Goal: Task Accomplishment & Management: Use online tool/utility

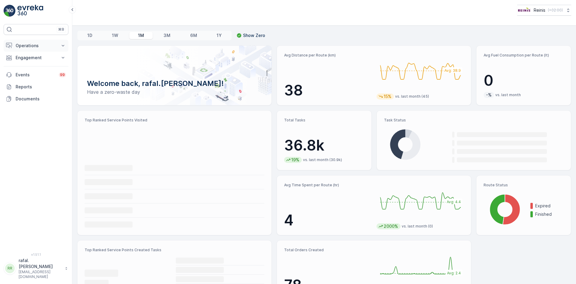
drag, startPoint x: 32, startPoint y: 49, endPoint x: 33, endPoint y: 46, distance: 3.5
click at [32, 49] on button "Operations" at bounding box center [36, 46] width 65 height 12
click at [33, 72] on p "Routes & Tasks" at bounding box center [30, 73] width 31 height 6
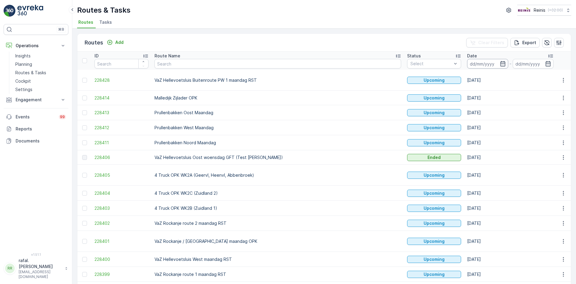
click at [467, 60] on input at bounding box center [487, 64] width 41 height 10
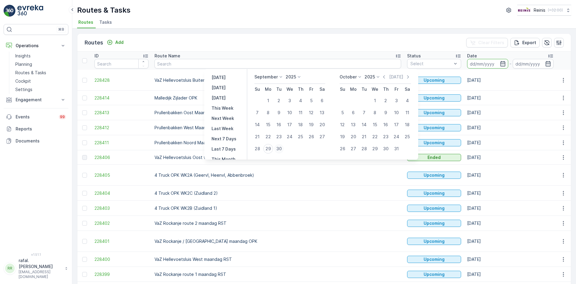
click at [280, 148] on div "30" at bounding box center [279, 149] width 10 height 10
type input "[DATE]"
click at [280, 148] on div "30" at bounding box center [279, 149] width 10 height 10
type input "[DATE]"
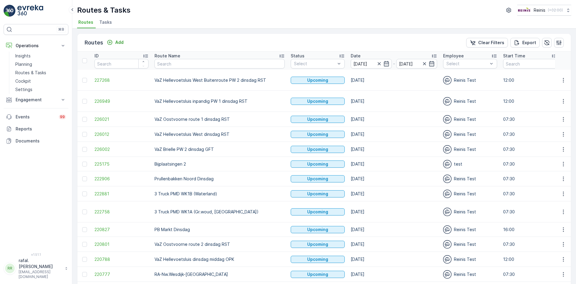
click at [279, 54] on icon at bounding box center [282, 56] width 6 height 6
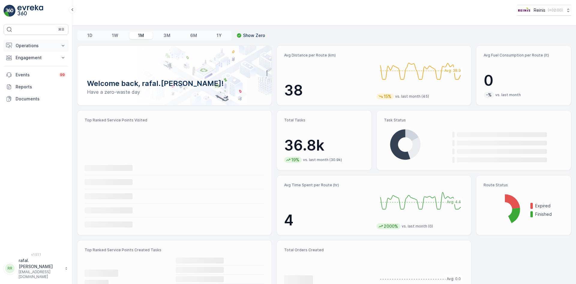
click at [49, 43] on p "Operations" at bounding box center [36, 46] width 41 height 6
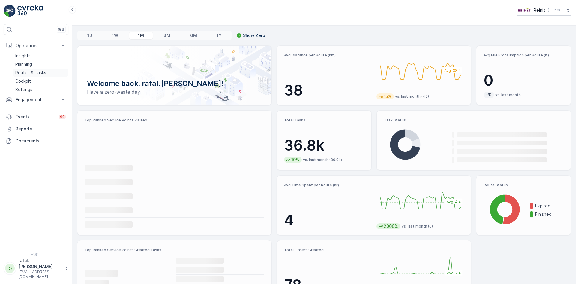
click at [55, 74] on link "Routes & Tasks" at bounding box center [41, 72] width 56 height 8
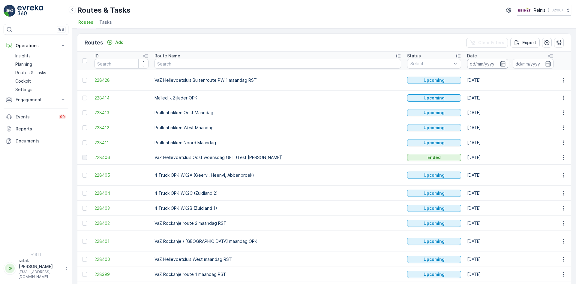
click at [467, 62] on input at bounding box center [487, 64] width 41 height 10
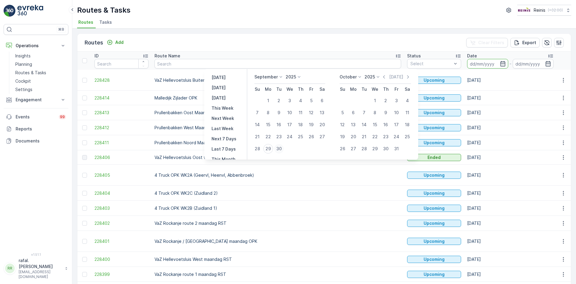
click at [278, 148] on div "30" at bounding box center [279, 149] width 10 height 10
type input "[DATE]"
click at [278, 148] on div "30" at bounding box center [279, 149] width 10 height 10
type input "[DATE]"
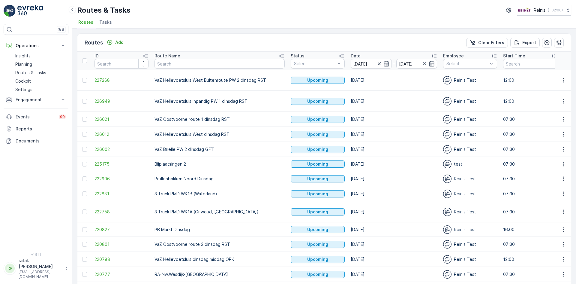
click at [279, 55] on icon at bounding box center [282, 56] width 6 height 6
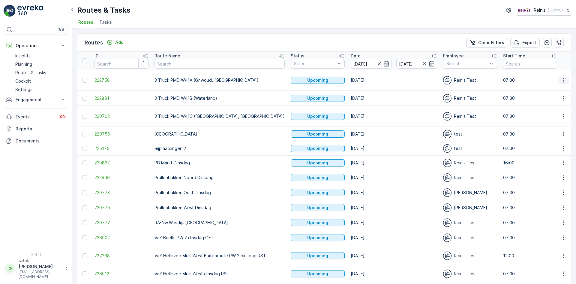
click at [563, 80] on icon "button" at bounding box center [564, 80] width 6 height 6
click at [561, 121] on span "Change Assignee" at bounding box center [549, 123] width 35 height 6
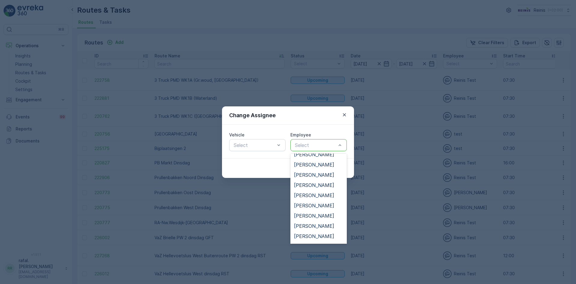
scroll to position [120, 0]
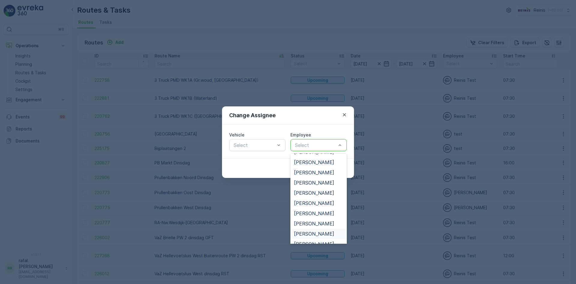
click at [319, 234] on span "[PERSON_NAME]" at bounding box center [314, 233] width 40 height 5
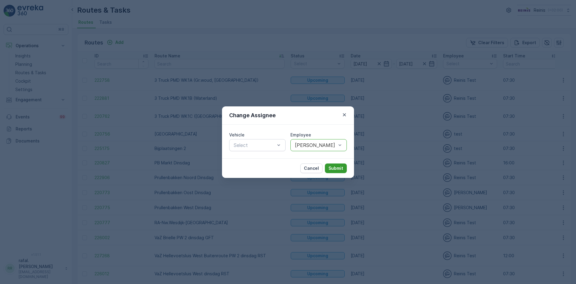
click at [342, 165] on button "Submit" at bounding box center [336, 168] width 22 height 10
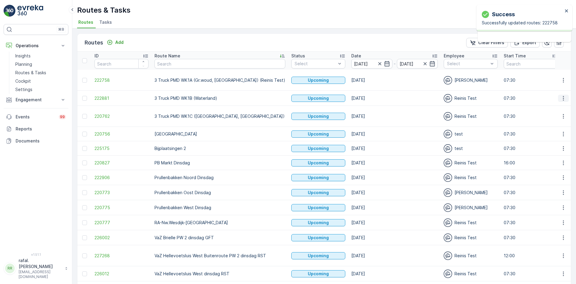
click at [563, 97] on icon "button" at bounding box center [564, 98] width 6 height 6
click at [553, 140] on span "Change Assignee" at bounding box center [549, 141] width 35 height 6
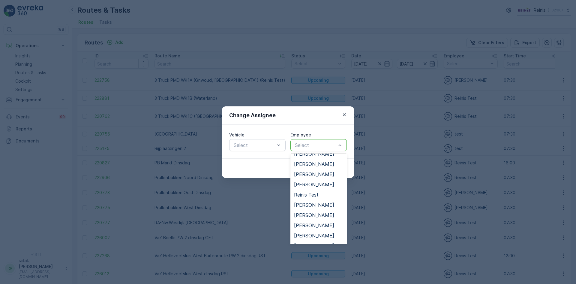
scroll to position [210, 0]
click at [325, 194] on span "[PERSON_NAME]" at bounding box center [314, 196] width 40 height 5
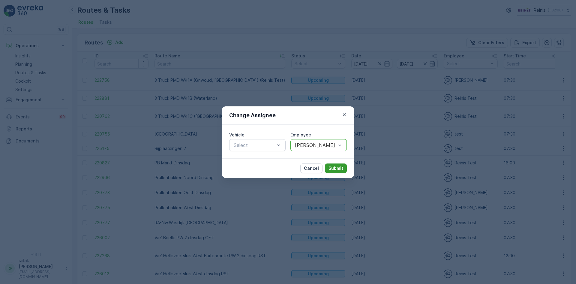
click at [339, 163] on button "Submit" at bounding box center [336, 168] width 22 height 10
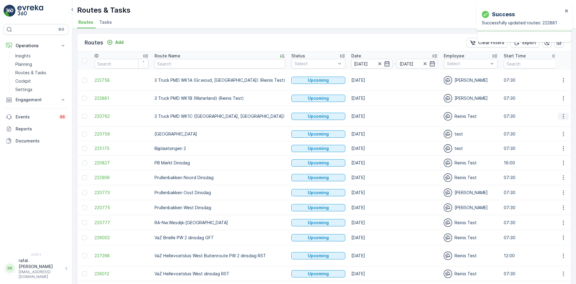
click at [565, 118] on icon "button" at bounding box center [564, 116] width 6 height 6
click at [549, 159] on span "Change Assignee" at bounding box center [549, 159] width 35 height 6
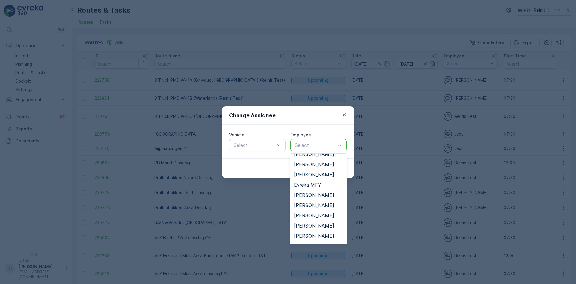
scroll to position [90, 0]
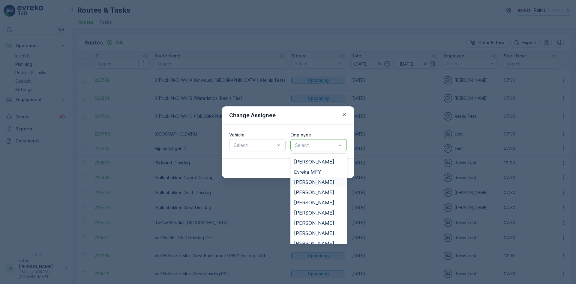
click at [317, 179] on div "[PERSON_NAME]" at bounding box center [319, 182] width 56 height 10
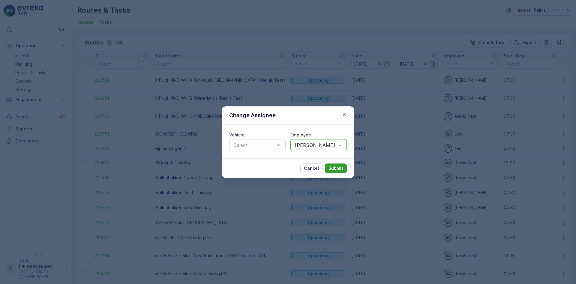
click at [337, 166] on p "Submit" at bounding box center [336, 168] width 15 height 6
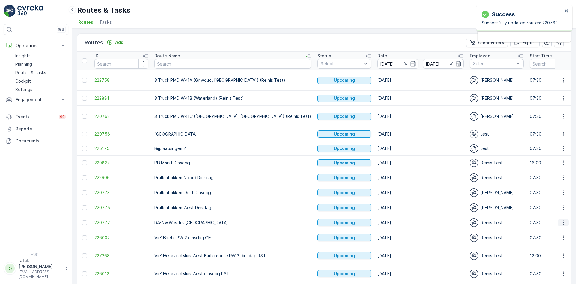
click at [563, 223] on icon "button" at bounding box center [564, 222] width 6 height 6
click at [547, 266] on span "Change Assignee" at bounding box center [549, 265] width 35 height 6
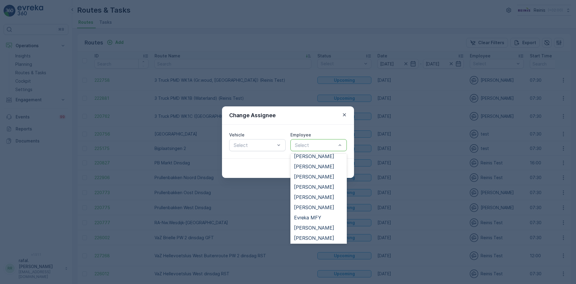
scroll to position [30, 0]
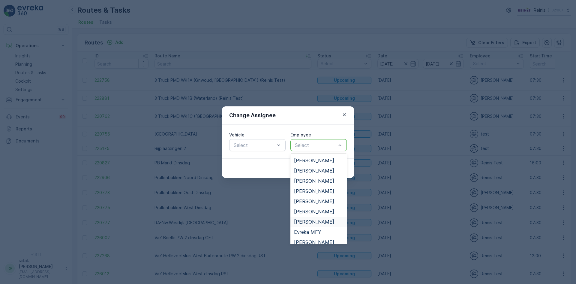
click at [316, 222] on span "[PERSON_NAME]" at bounding box center [314, 221] width 40 height 5
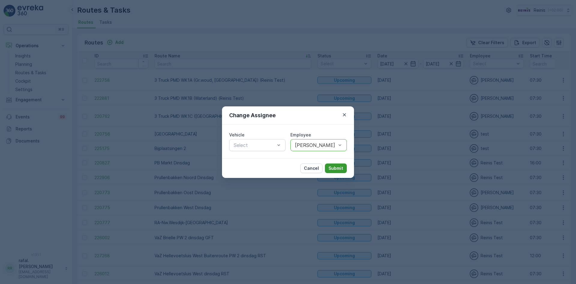
click at [342, 168] on p "Submit" at bounding box center [336, 168] width 15 height 6
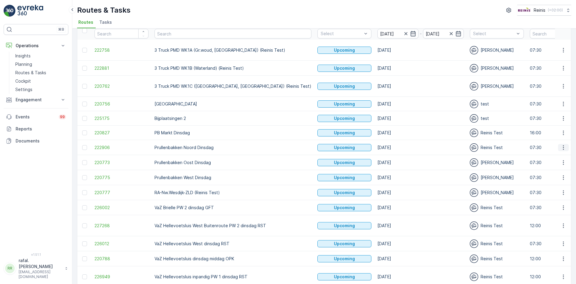
click at [564, 146] on icon "button" at bounding box center [564, 147] width 6 height 6
click at [554, 190] on span "Change Assignee" at bounding box center [549, 190] width 35 height 6
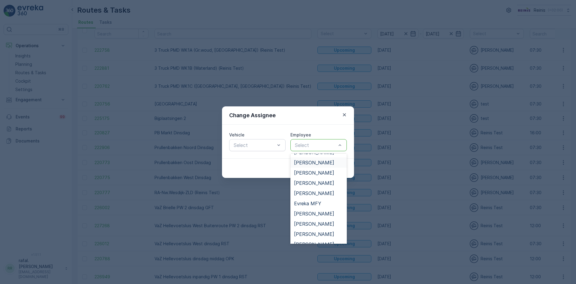
scroll to position [150, 0]
click at [309, 225] on span "[PERSON_NAME]" at bounding box center [314, 223] width 40 height 5
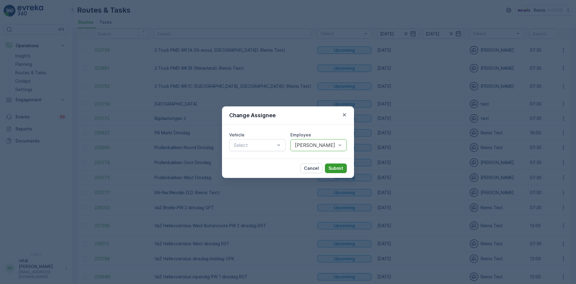
click at [335, 168] on p "Submit" at bounding box center [336, 168] width 15 height 6
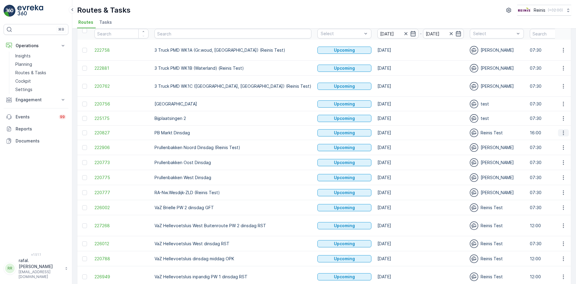
click at [561, 132] on icon "button" at bounding box center [564, 133] width 6 height 6
click at [546, 177] on span "Change Assignee" at bounding box center [549, 175] width 35 height 6
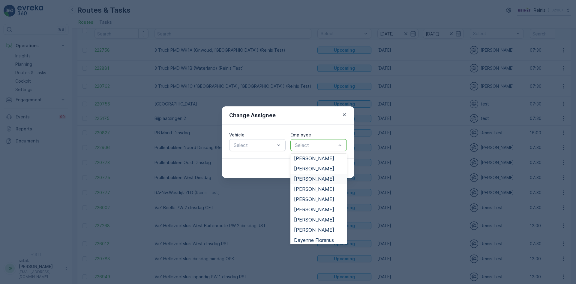
scroll to position [30, 0]
click at [311, 223] on span "[PERSON_NAME]" at bounding box center [314, 221] width 40 height 5
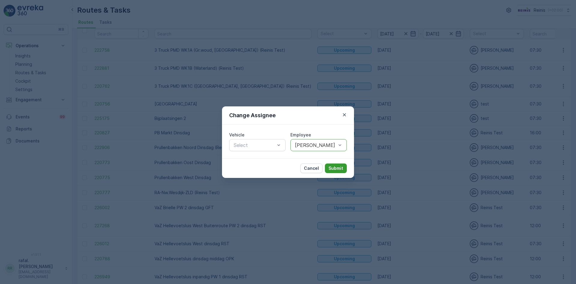
click at [334, 166] on p "Submit" at bounding box center [336, 168] width 15 height 6
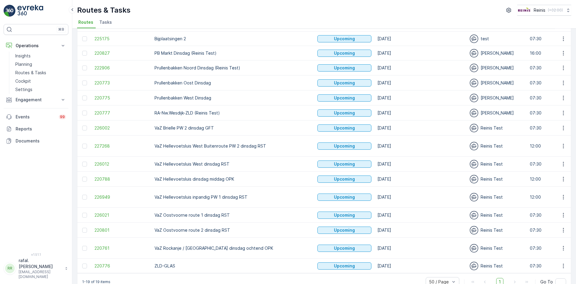
scroll to position [117, 0]
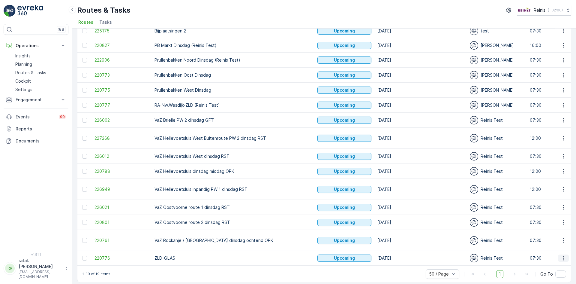
click at [559, 254] on button "button" at bounding box center [563, 257] width 11 height 7
click at [549, 231] on span "Change Assignee" at bounding box center [549, 231] width 35 height 6
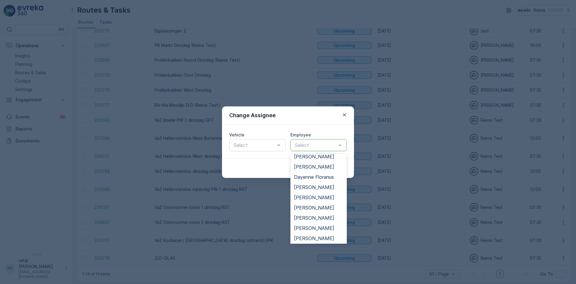
scroll to position [90, 0]
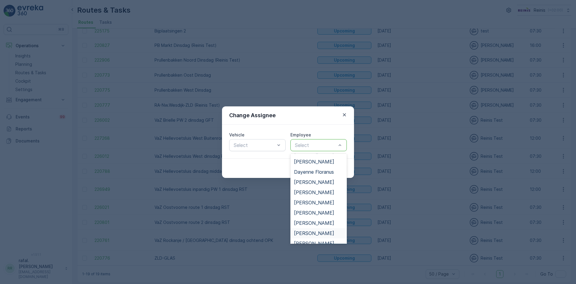
click at [324, 231] on span "[PERSON_NAME]" at bounding box center [314, 232] width 40 height 5
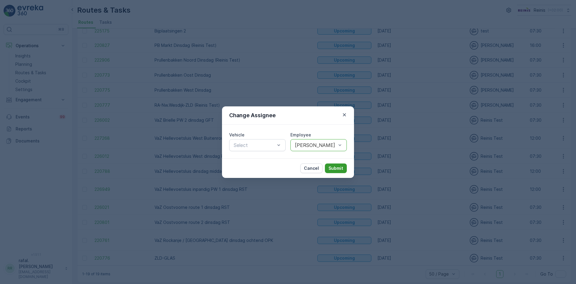
click at [337, 163] on button "Submit" at bounding box center [336, 168] width 22 height 10
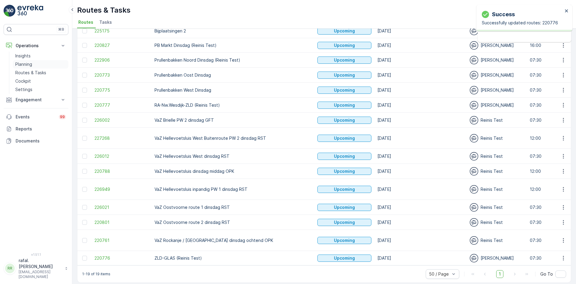
click at [23, 63] on p "Planning" at bounding box center [23, 64] width 17 height 6
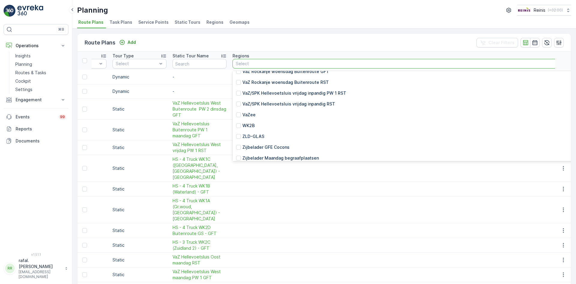
scroll to position [1998, 0]
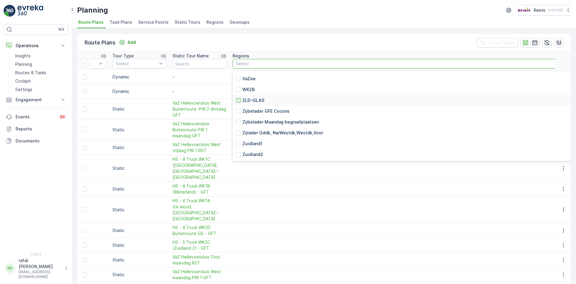
click at [236, 98] on div at bounding box center [238, 100] width 5 height 5
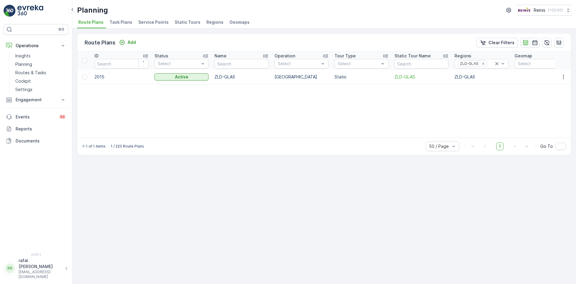
click at [135, 138] on div "1-1 of 1 items 1 / 220 Route Plans 50 / Page 1 Go To" at bounding box center [324, 146] width 494 height 17
click at [84, 61] on div at bounding box center [84, 60] width 5 height 5
click at [86, 58] on input "checkbox" at bounding box center [86, 58] width 0 height 0
click at [157, 16] on div "Planning Reinis ( +02:00 ) Route Plans Task Plans Service Points Static Tours R…" at bounding box center [324, 14] width 504 height 29
click at [156, 21] on span "Service Points" at bounding box center [153, 22] width 30 height 6
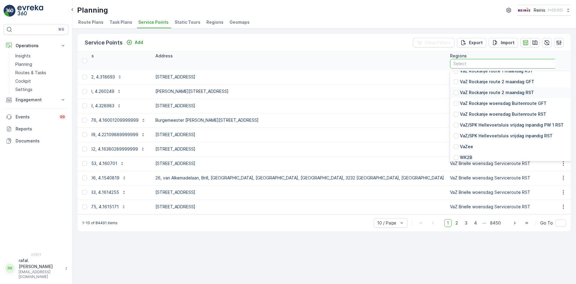
scroll to position [2004, 0]
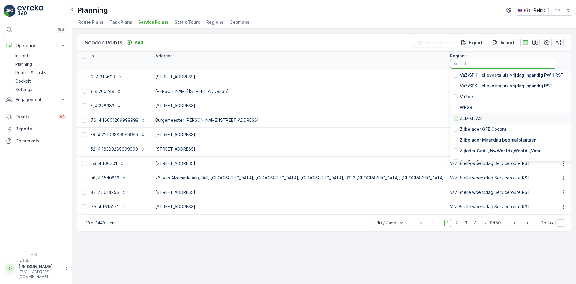
click at [454, 116] on div at bounding box center [456, 118] width 5 height 5
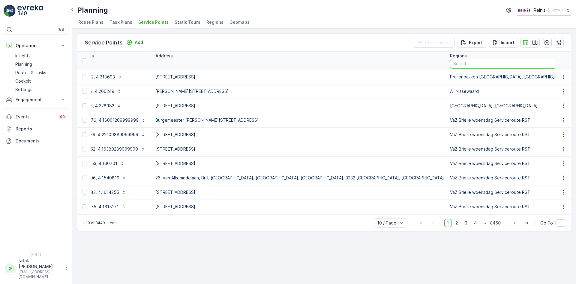
scroll to position [0, 83]
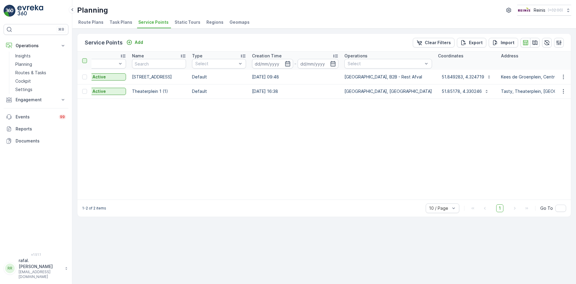
click at [84, 61] on div at bounding box center [84, 60] width 5 height 5
click at [86, 58] on input "checkbox" at bounding box center [86, 58] width 0 height 0
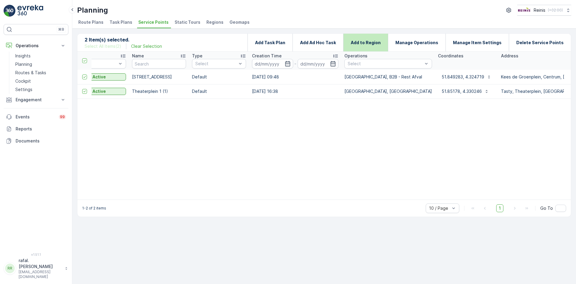
click at [381, 41] on p "Add to Region" at bounding box center [366, 43] width 30 height 6
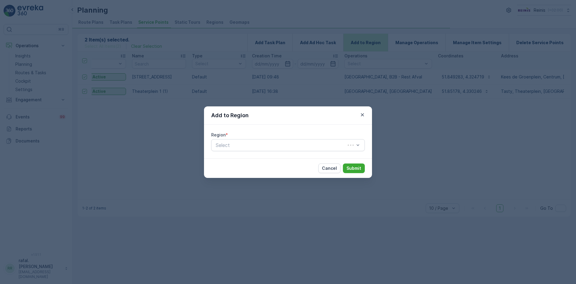
click at [388, 41] on div "Add to Region Region * Select Cancel Submit" at bounding box center [288, 142] width 576 height 284
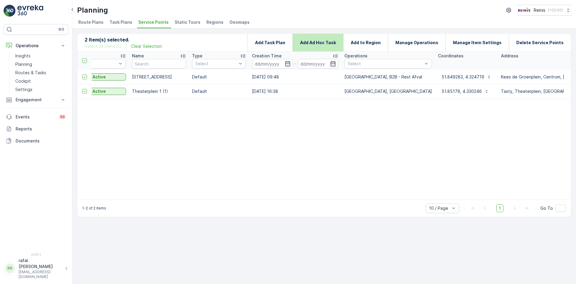
click at [328, 40] on p "Add Ad Hoc Task" at bounding box center [318, 43] width 36 height 6
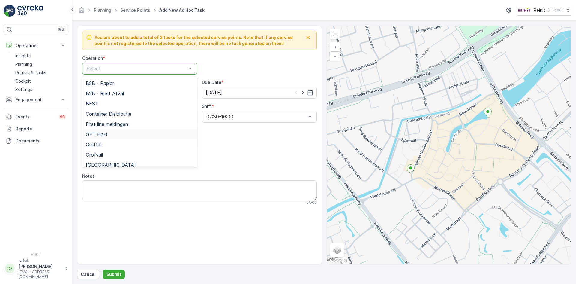
scroll to position [30, 0]
click at [123, 133] on div "[GEOGRAPHIC_DATA]" at bounding box center [140, 134] width 108 height 5
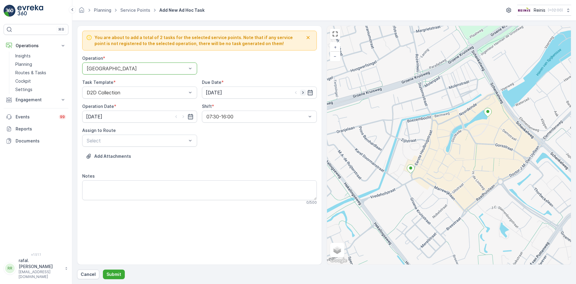
click at [304, 92] on icon "button" at bounding box center [303, 92] width 6 height 6
type input "[DATE]"
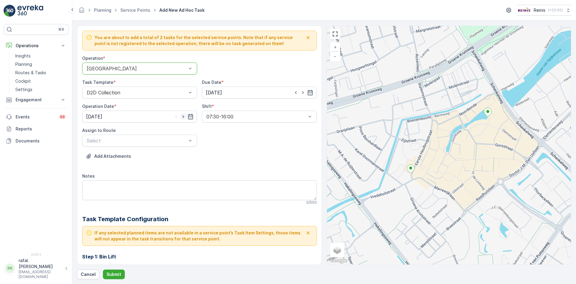
click at [183, 117] on icon "button" at bounding box center [184, 116] width 2 height 3
type input "[DATE]"
click at [157, 156] on span "ZLD-GLAS (Upcoming) - [PERSON_NAME]" at bounding box center [134, 155] width 97 height 5
click at [110, 278] on button "Submit" at bounding box center [114, 274] width 22 height 10
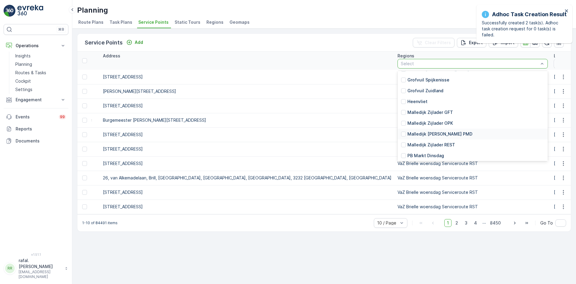
scroll to position [570, 0]
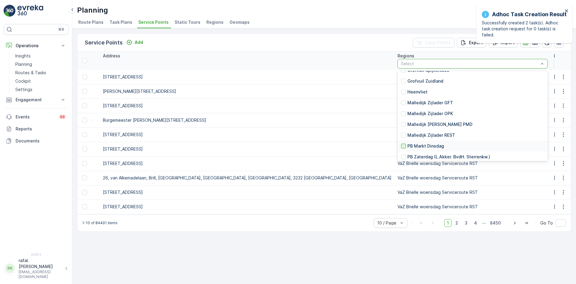
click at [401, 144] on div at bounding box center [403, 146] width 5 height 5
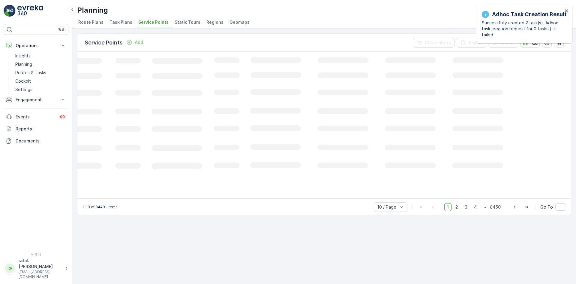
scroll to position [0, 83]
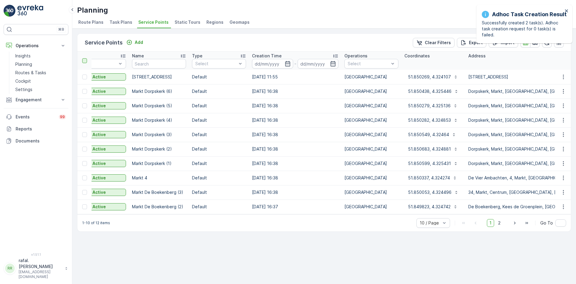
click at [85, 61] on div at bounding box center [84, 60] width 5 height 5
click at [86, 58] on input "checkbox" at bounding box center [86, 58] width 0 height 0
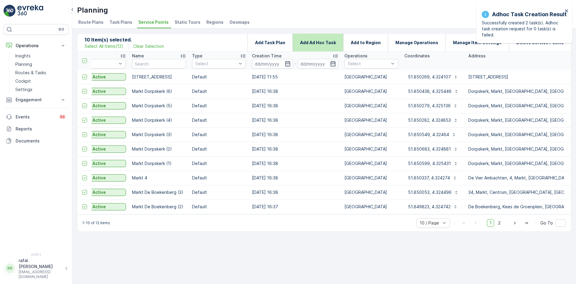
click at [336, 43] on p "Add Ad Hoc Task" at bounding box center [318, 43] width 36 height 6
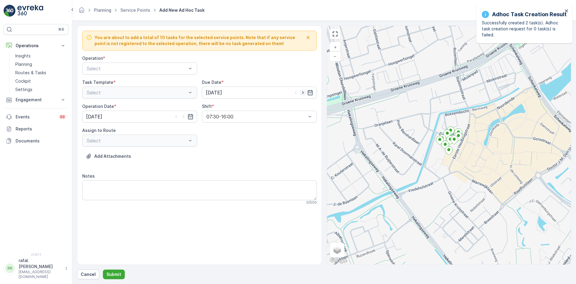
click at [303, 92] on icon "button" at bounding box center [303, 92] width 2 height 3
type input "[DATE]"
click at [183, 116] on icon "button" at bounding box center [183, 116] width 6 height 6
type input "[DATE]"
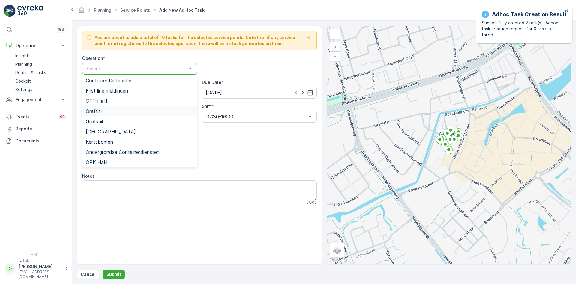
scroll to position [106, 0]
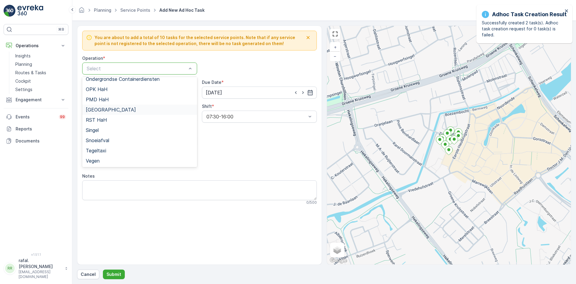
click at [122, 111] on div "[GEOGRAPHIC_DATA]" at bounding box center [140, 109] width 108 height 5
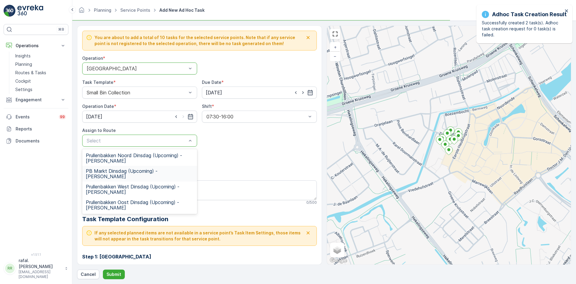
click at [162, 171] on span "PB Markt Dinsdag (Upcoming) - [PERSON_NAME]" at bounding box center [140, 173] width 108 height 11
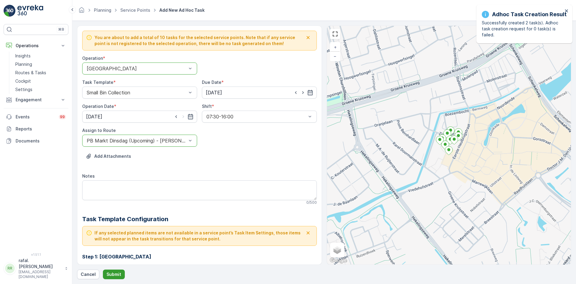
click at [118, 273] on p "Submit" at bounding box center [114, 274] width 15 height 6
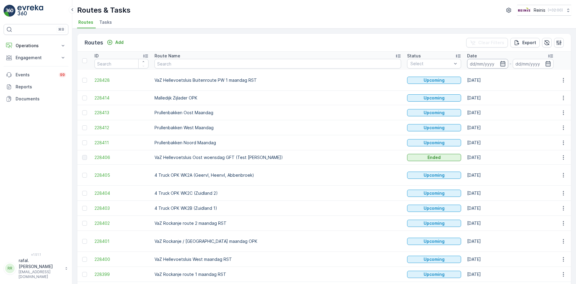
click at [467, 62] on input at bounding box center [487, 64] width 41 height 10
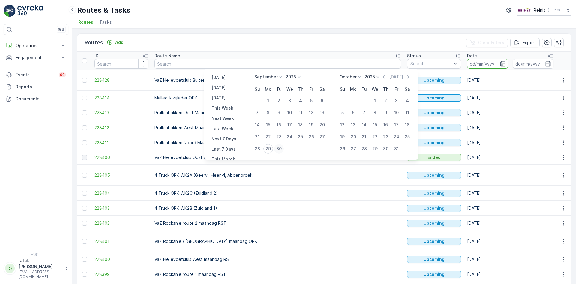
click at [279, 150] on div "30" at bounding box center [279, 149] width 10 height 10
type input "[DATE]"
click at [279, 150] on div "30" at bounding box center [279, 149] width 10 height 10
type input "[DATE]"
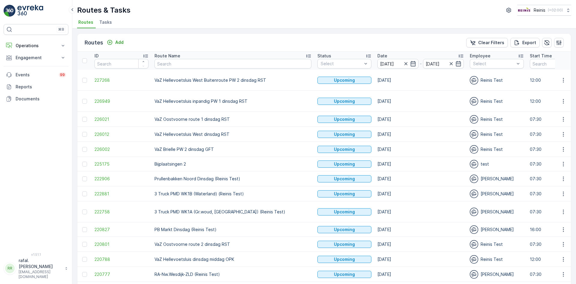
click at [306, 56] on icon at bounding box center [308, 56] width 5 height 3
